Goal: Task Accomplishment & Management: Complete application form

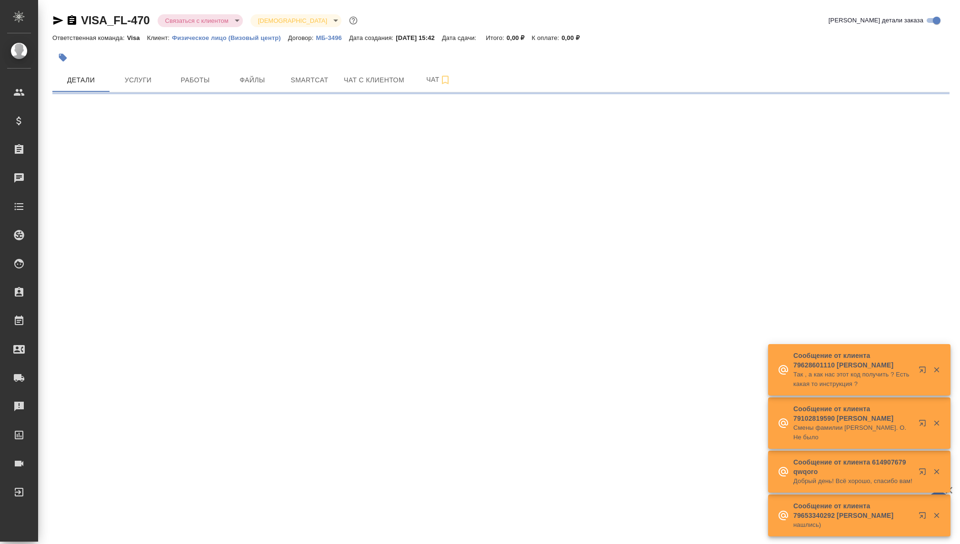
select select "RU"
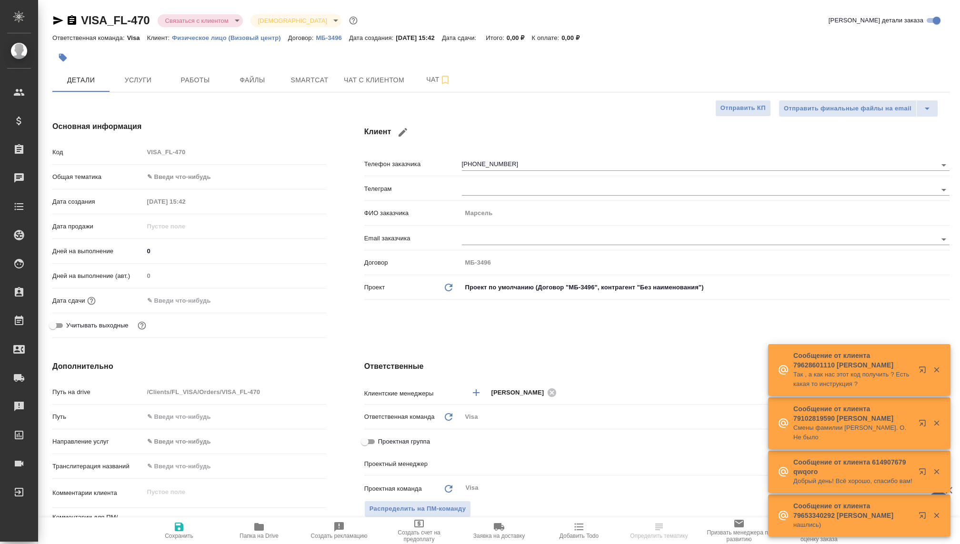
type textarea "x"
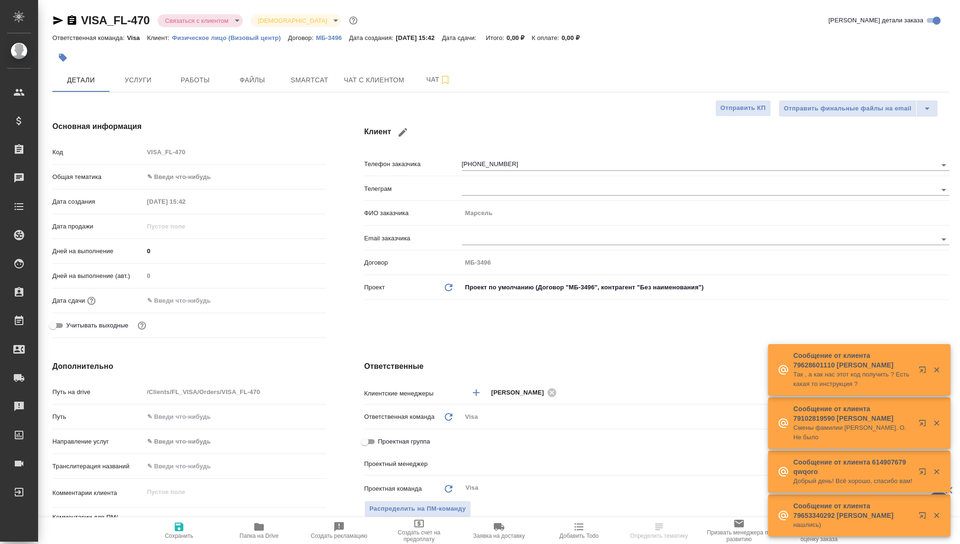
type textarea "x"
type input "[PERSON_NAME]"
type input "Гудина Александра"
type textarea "x"
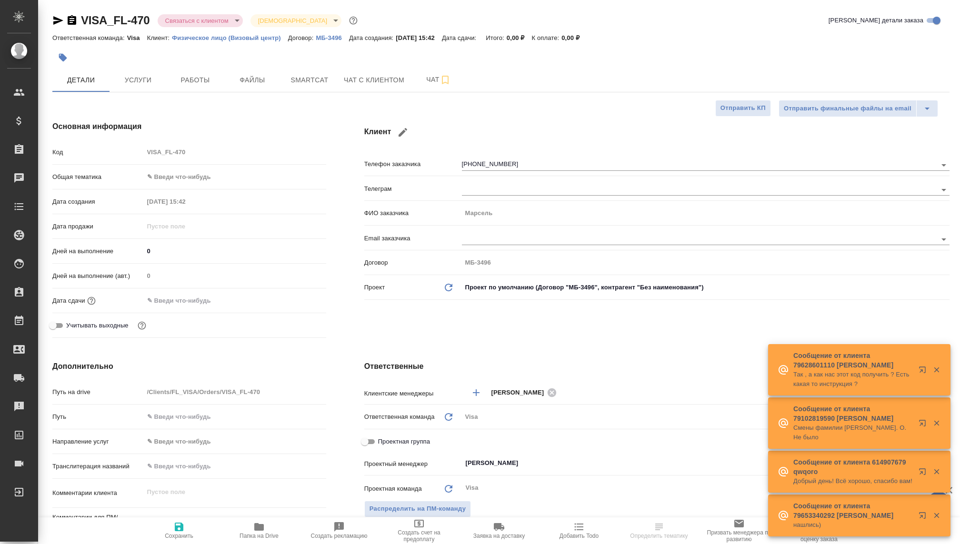
type textarea "x"
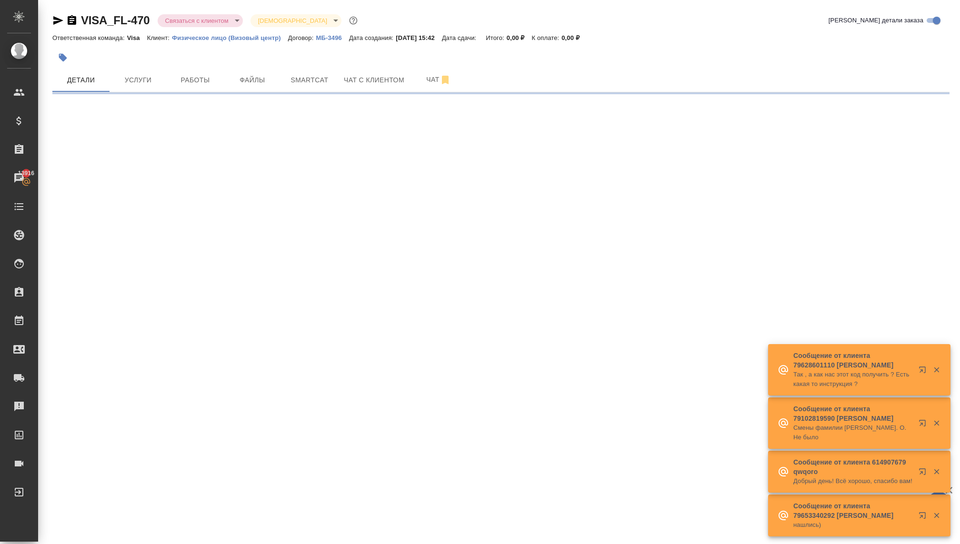
select select "RU"
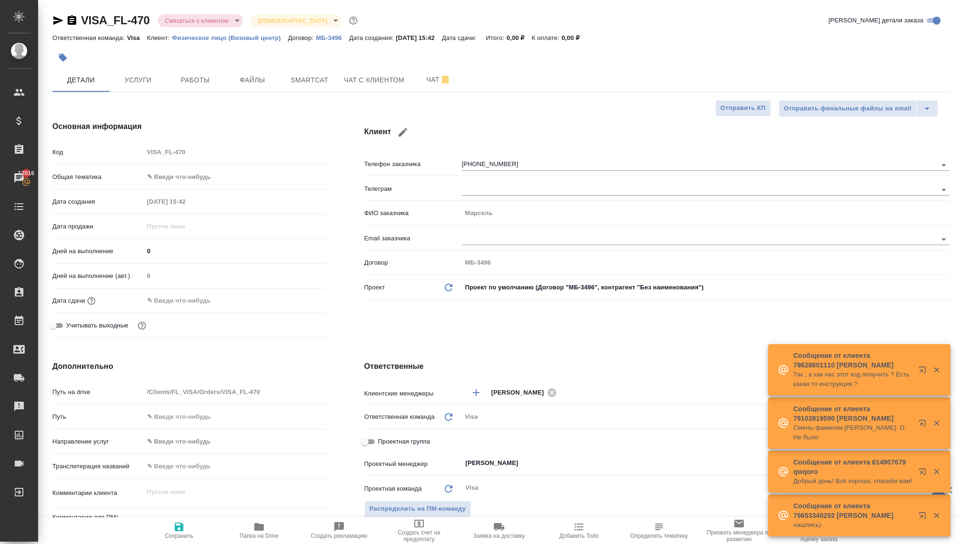
type textarea "x"
